Goal: Information Seeking & Learning: Learn about a topic

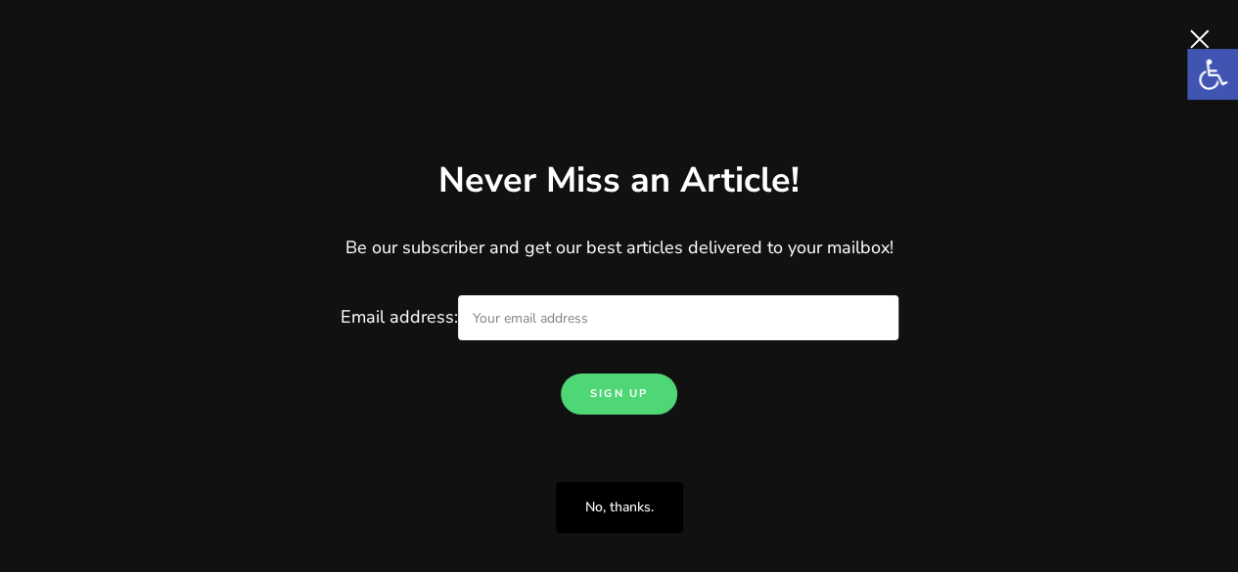
scroll to position [3312, 0]
click at [613, 511] on link "No, thanks." at bounding box center [619, 507] width 127 height 51
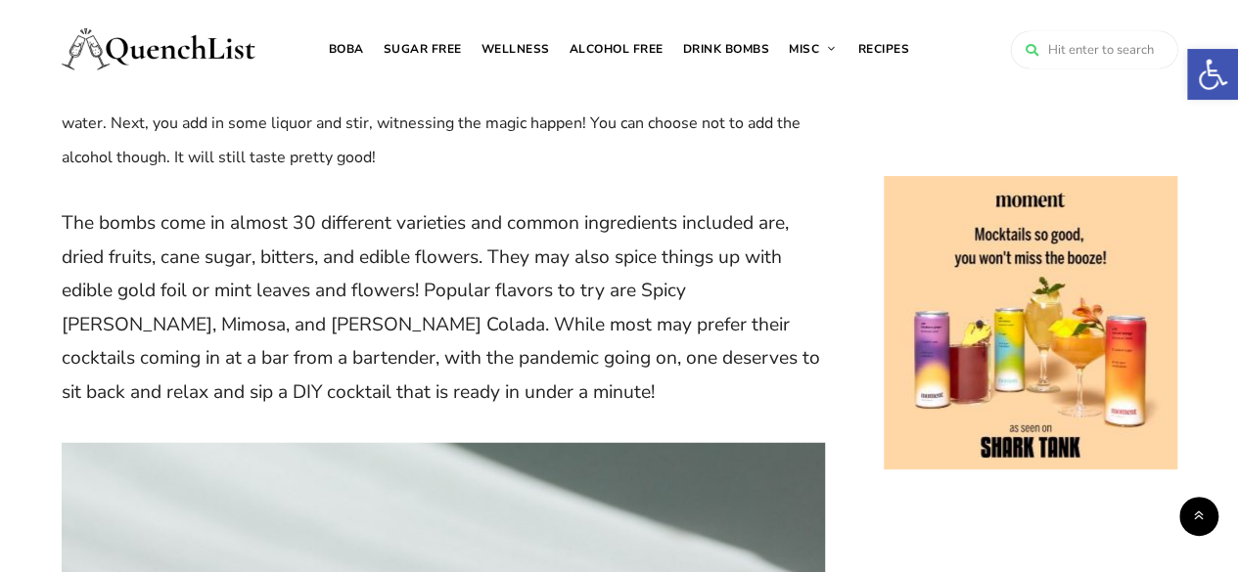
scroll to position [2283, 0]
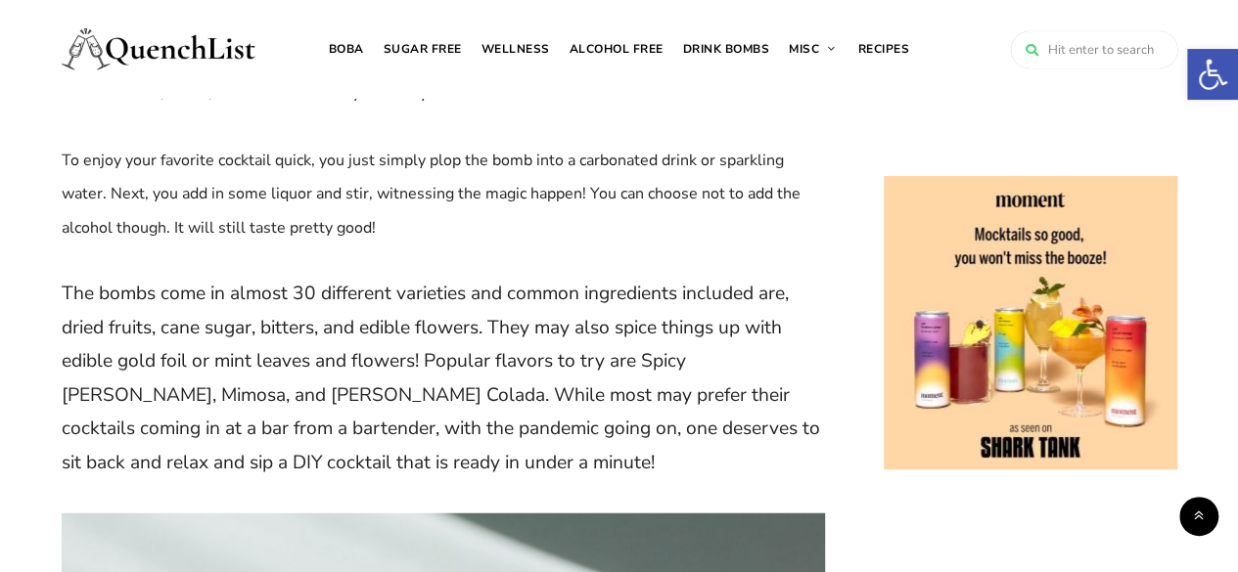
click at [705, 46] on link "Drink Bombs" at bounding box center [726, 49] width 107 height 98
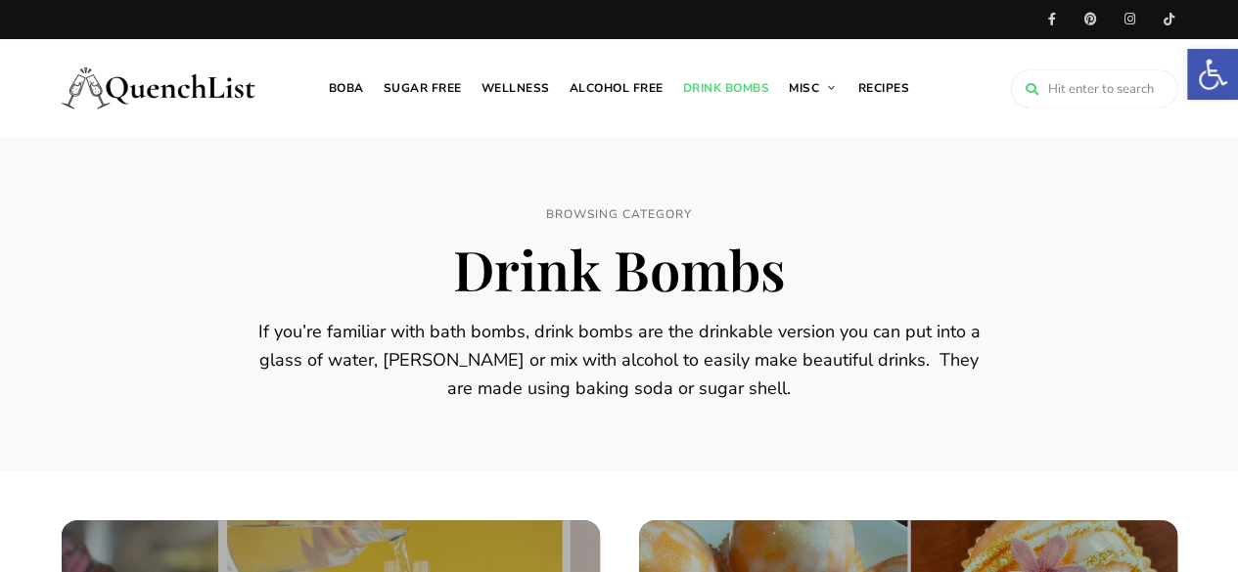
click at [615, 83] on link "Alcohol free" at bounding box center [617, 88] width 114 height 98
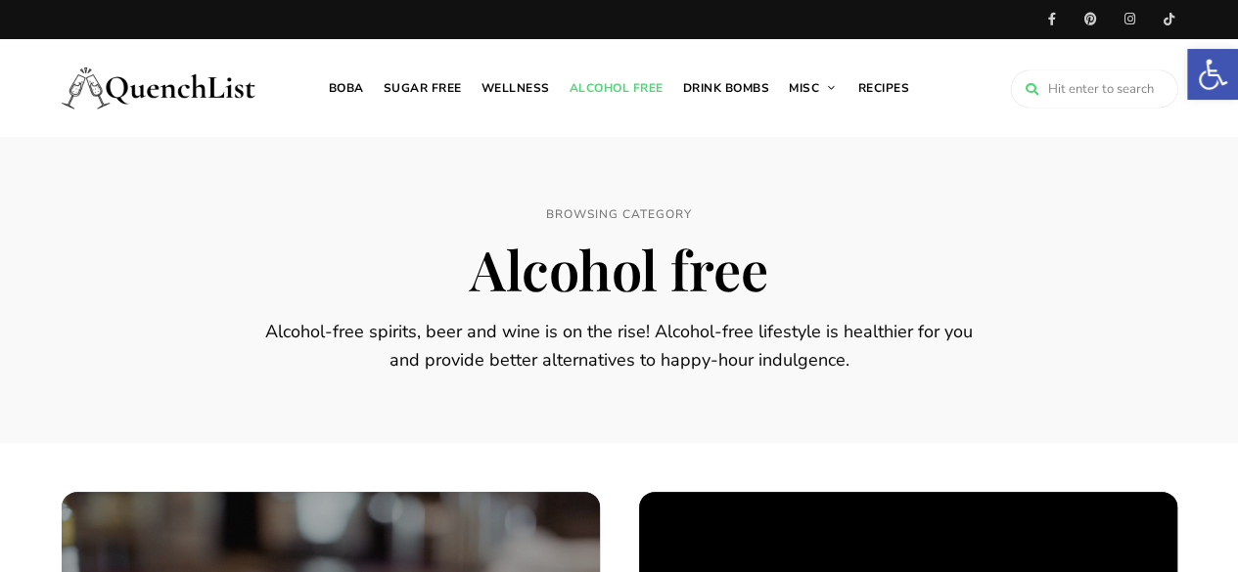
click at [431, 81] on link "Sugar free" at bounding box center [423, 88] width 98 height 98
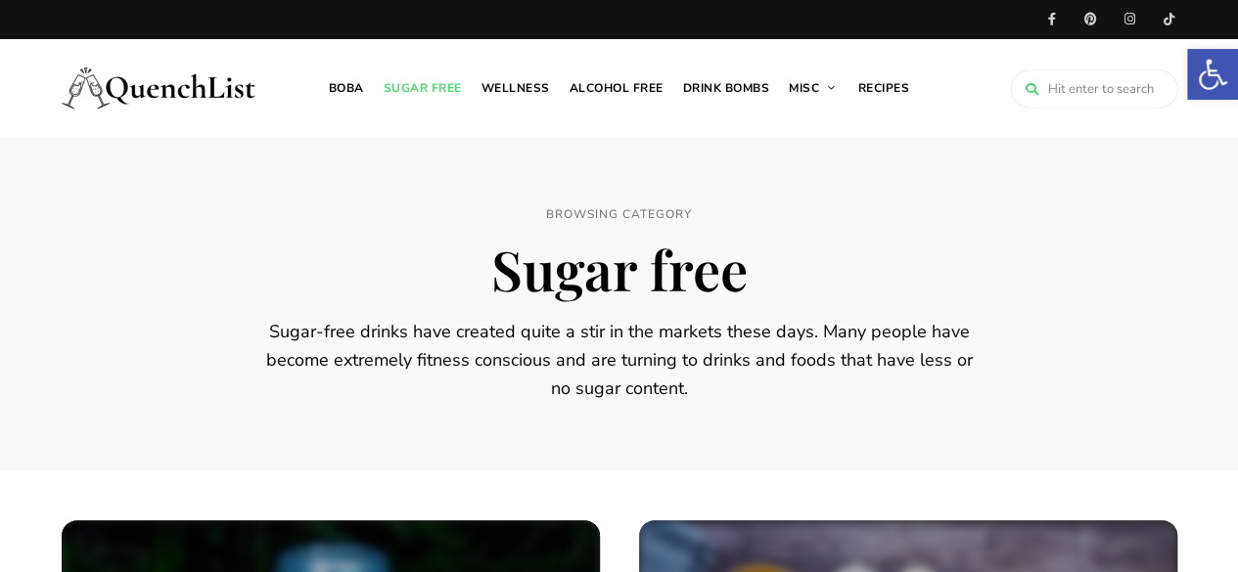
click at [873, 84] on link "Recipes" at bounding box center [883, 88] width 71 height 98
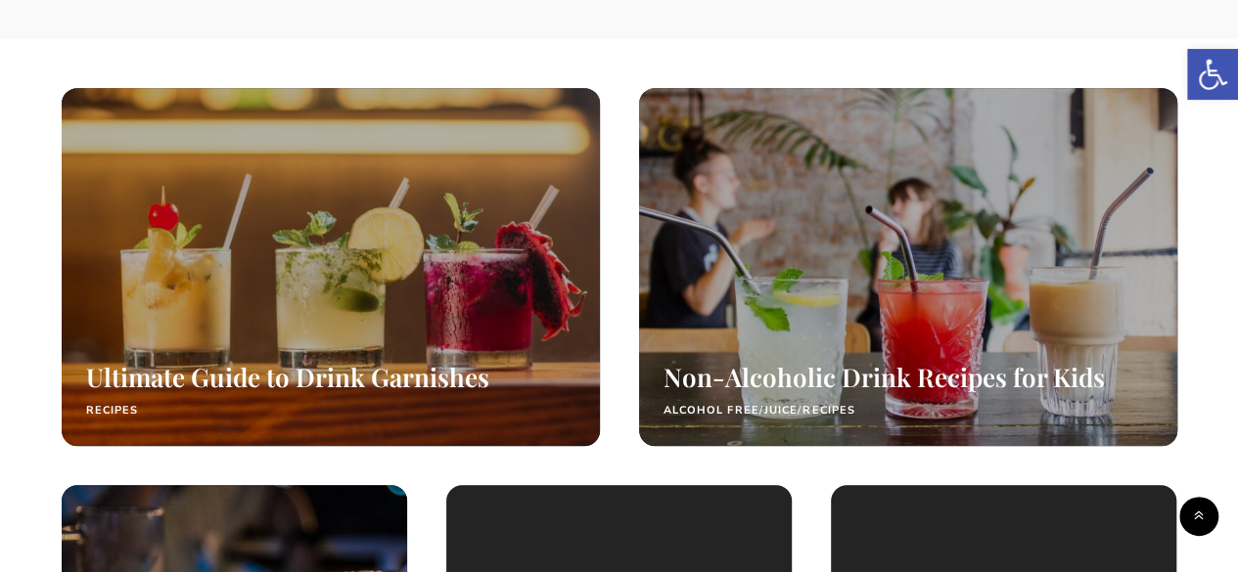
scroll to position [433, 0]
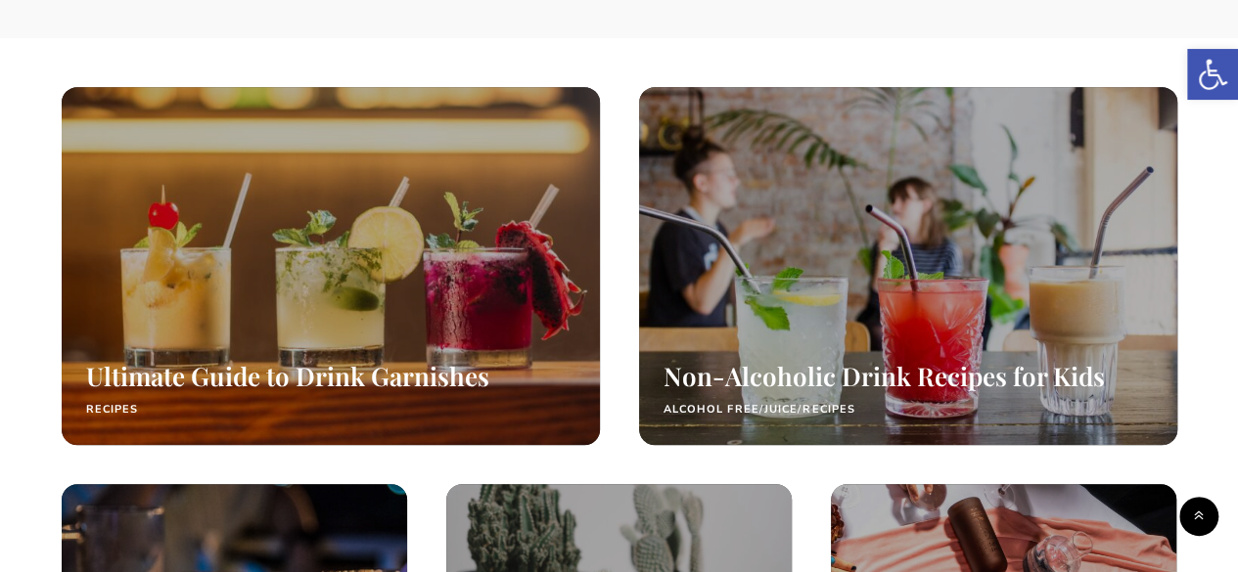
click at [910, 328] on div at bounding box center [908, 266] width 538 height 359
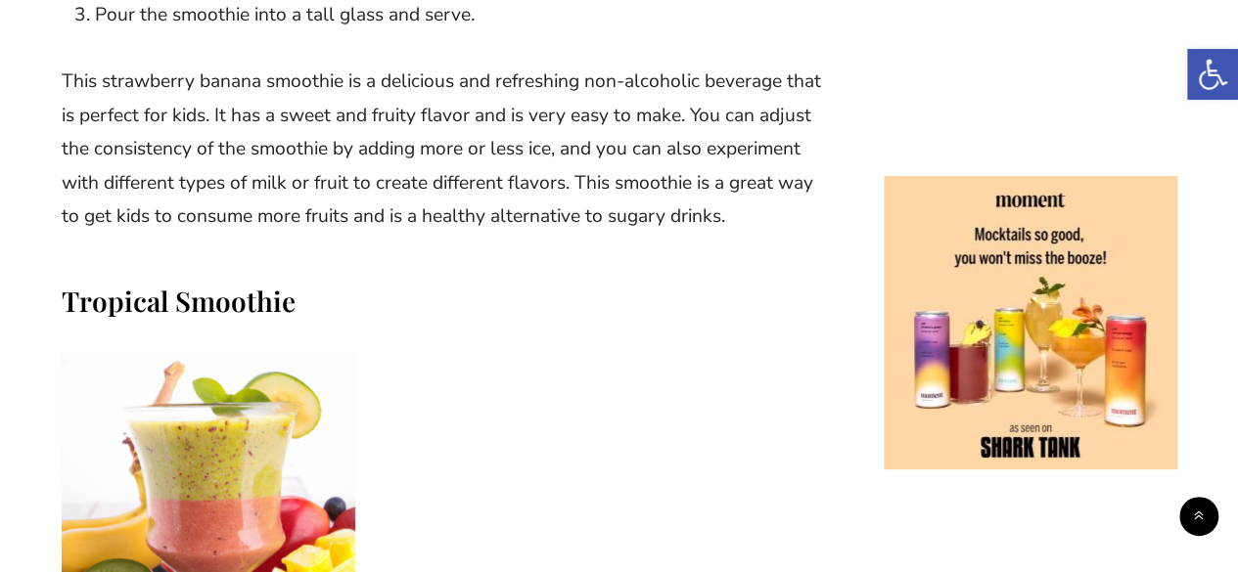
scroll to position [2707, 0]
